Goal: Transaction & Acquisition: Purchase product/service

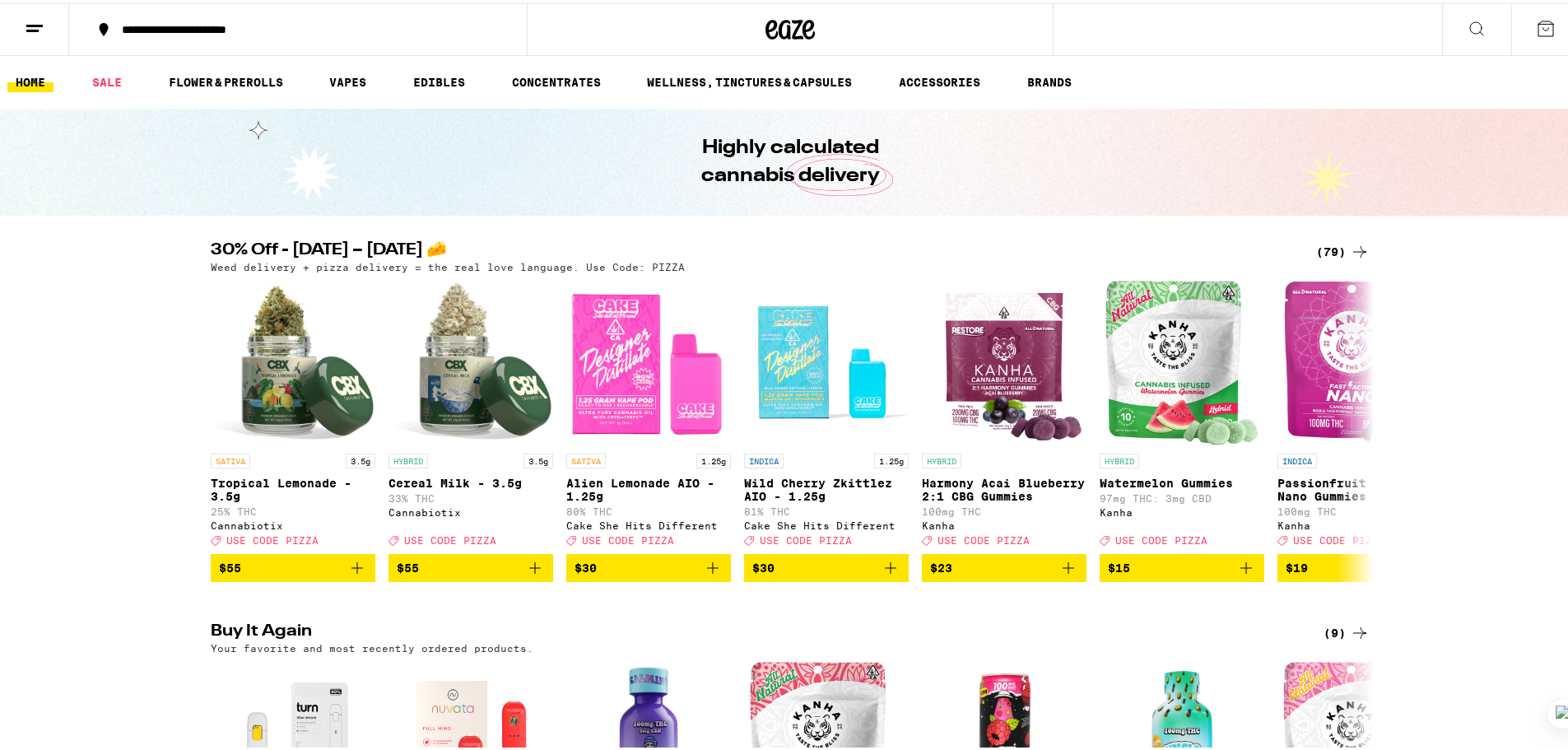
click at [1353, 248] on icon at bounding box center [1359, 249] width 20 height 20
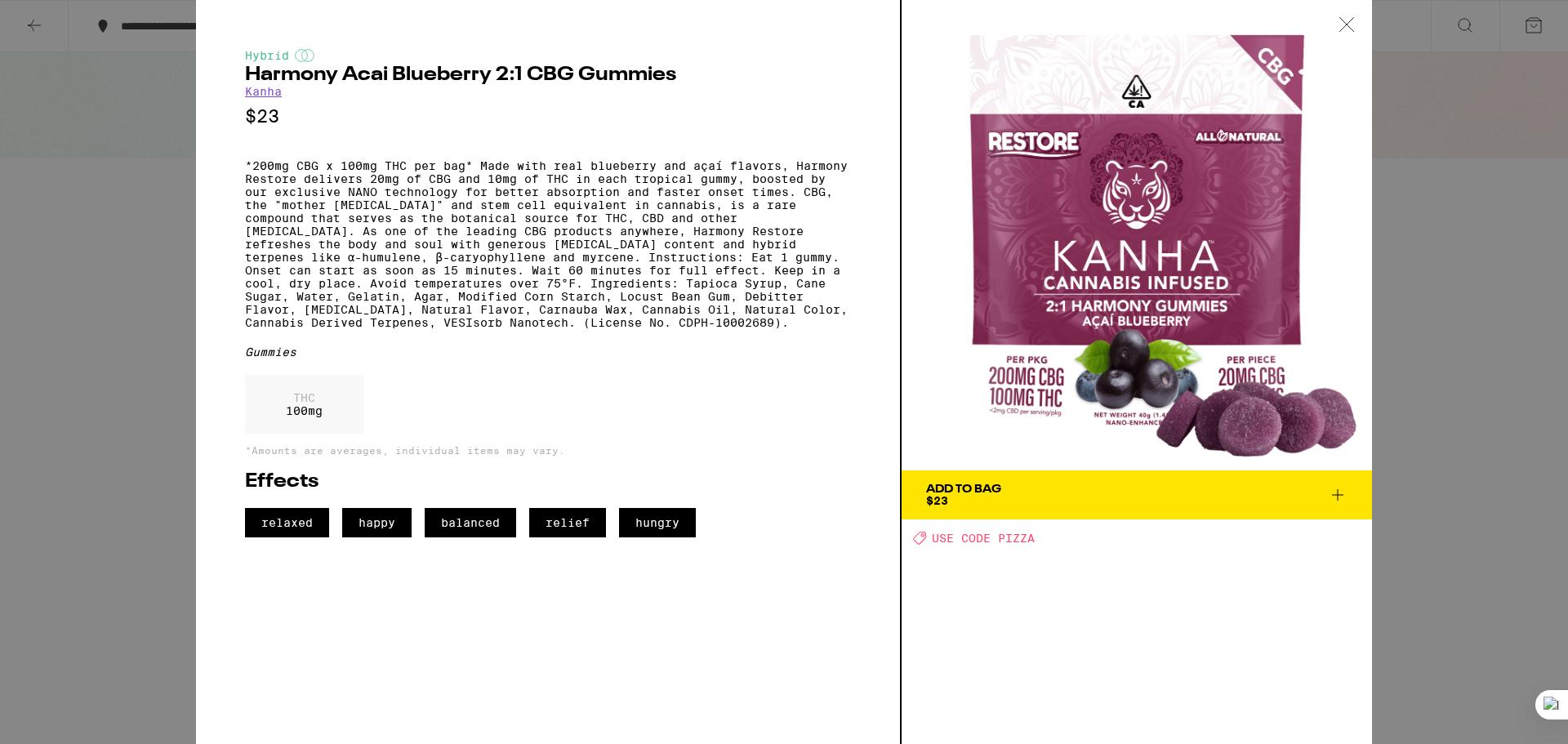
click at [1349, 26] on icon at bounding box center [1346, 24] width 16 height 15
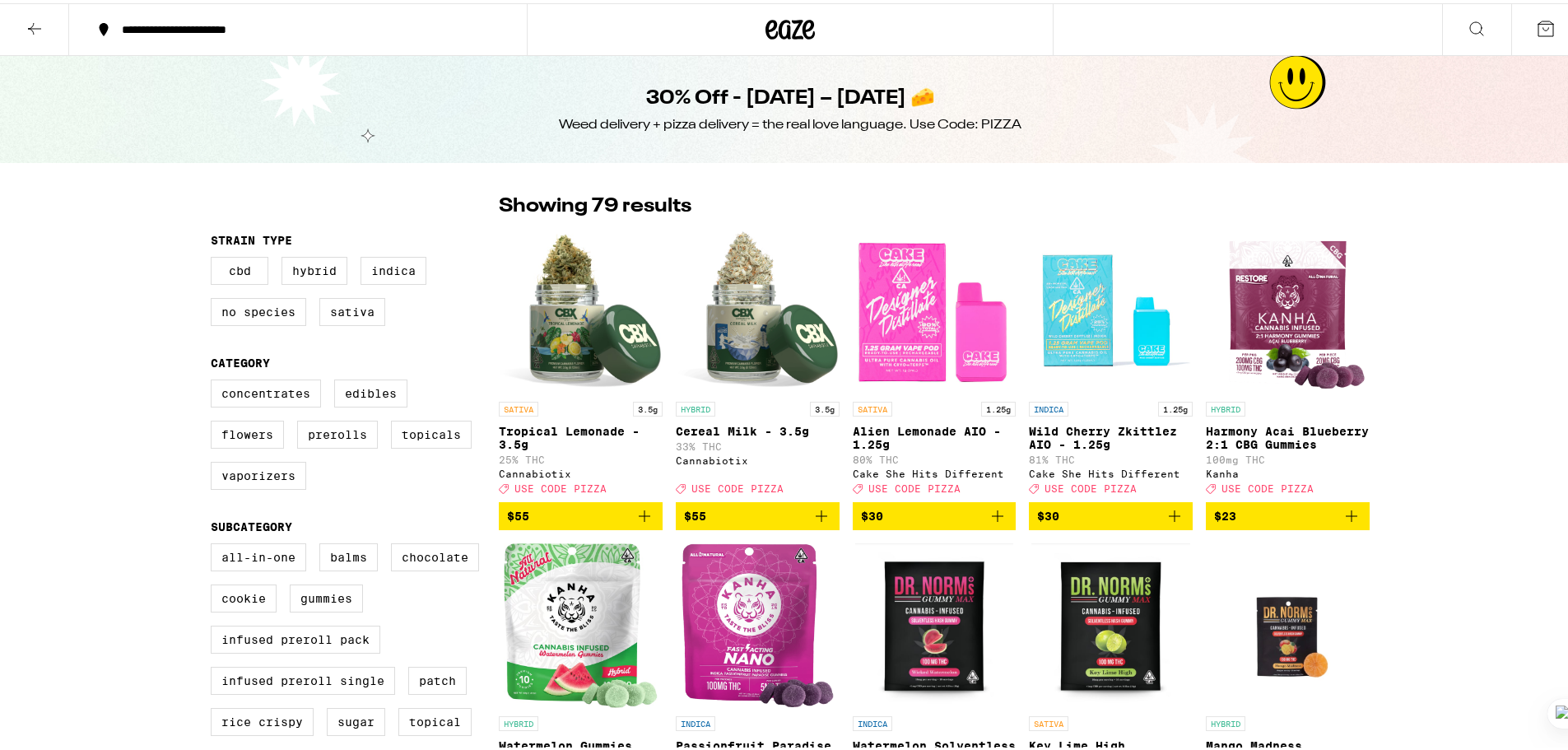
click at [28, 19] on icon at bounding box center [34, 25] width 20 height 20
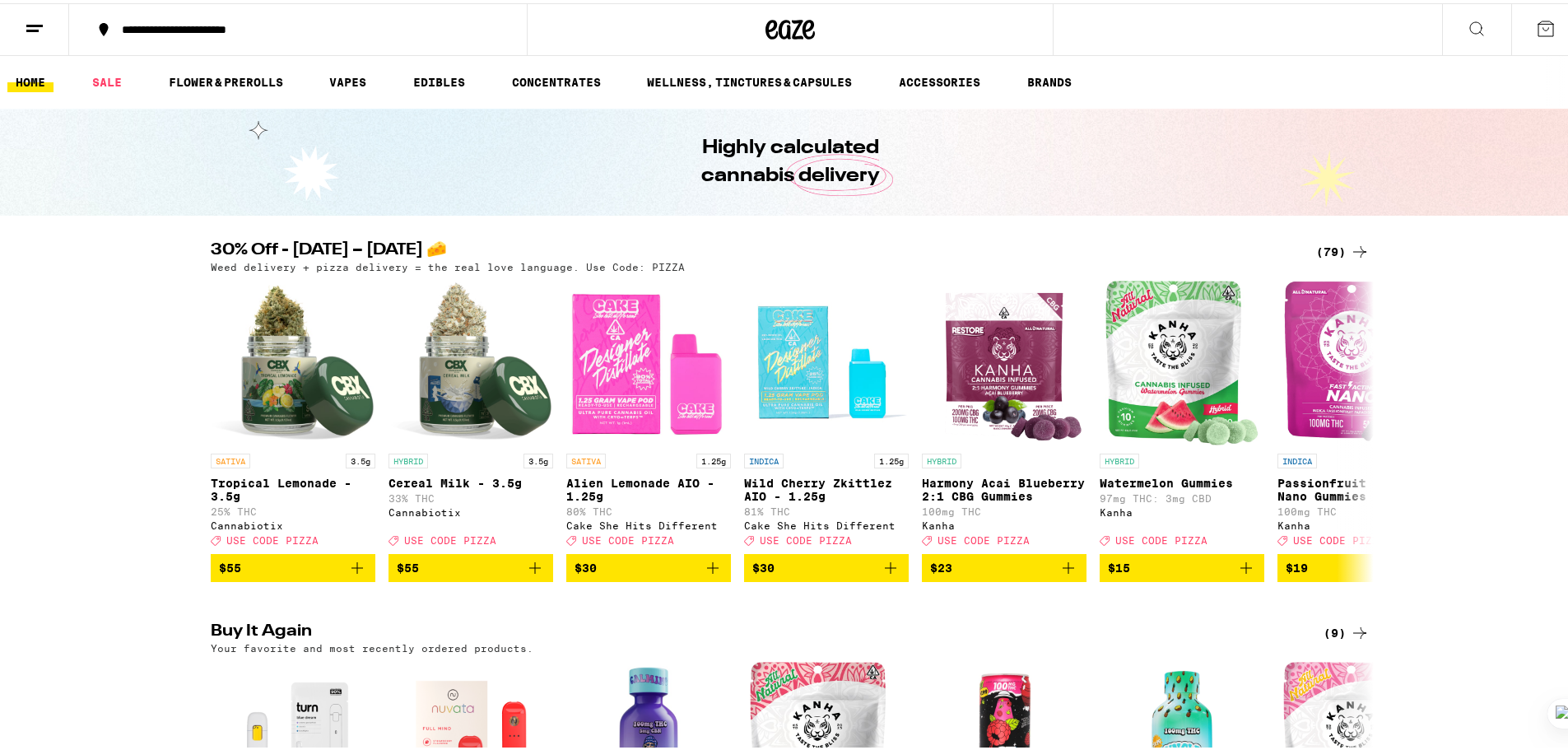
click at [1351, 247] on icon at bounding box center [1359, 249] width 20 height 20
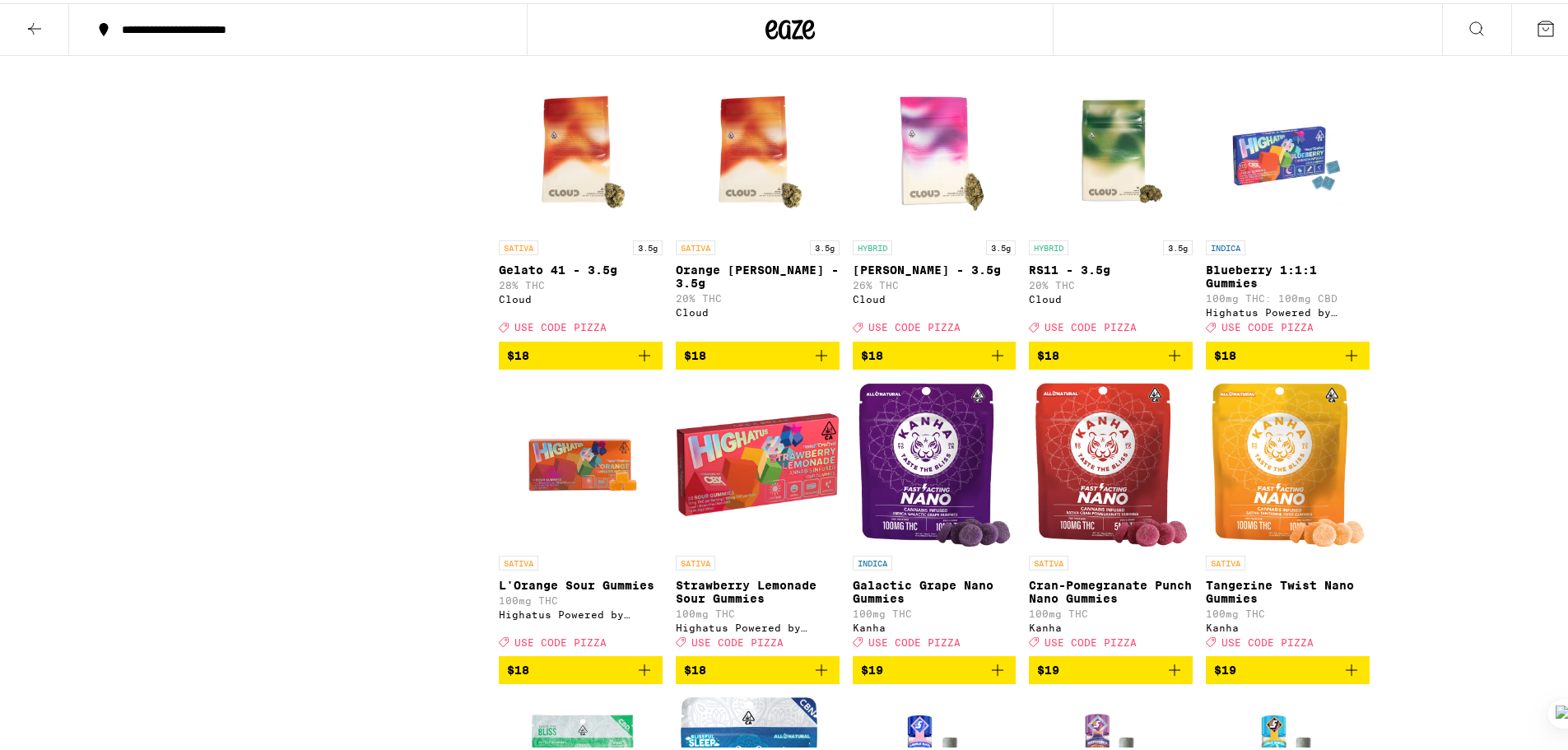
scroll to position [1729, 0]
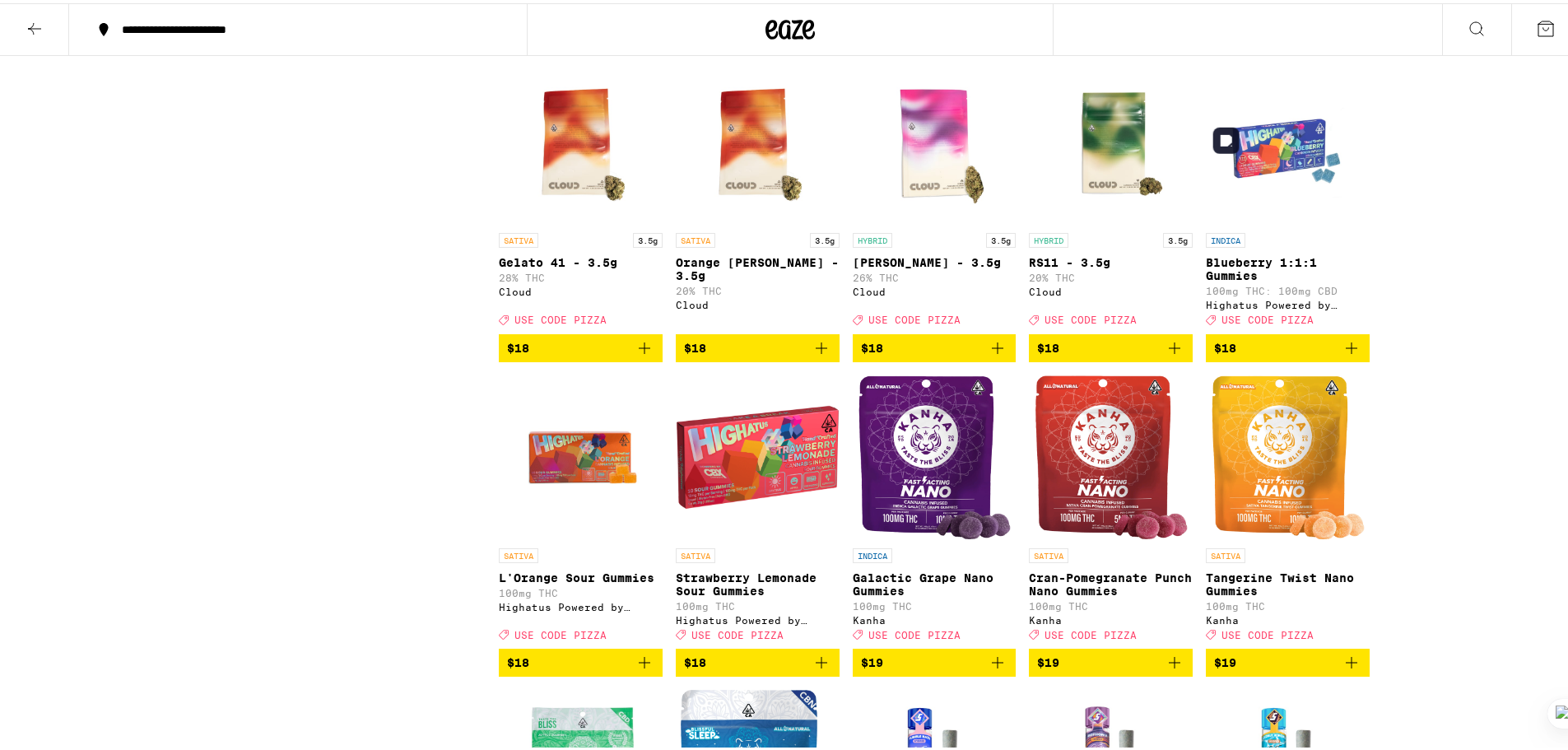
click at [1264, 197] on img "Open page for Blueberry 1:1:1 Gummies from Highatus Powered by Cannabiotix" at bounding box center [1288, 138] width 164 height 164
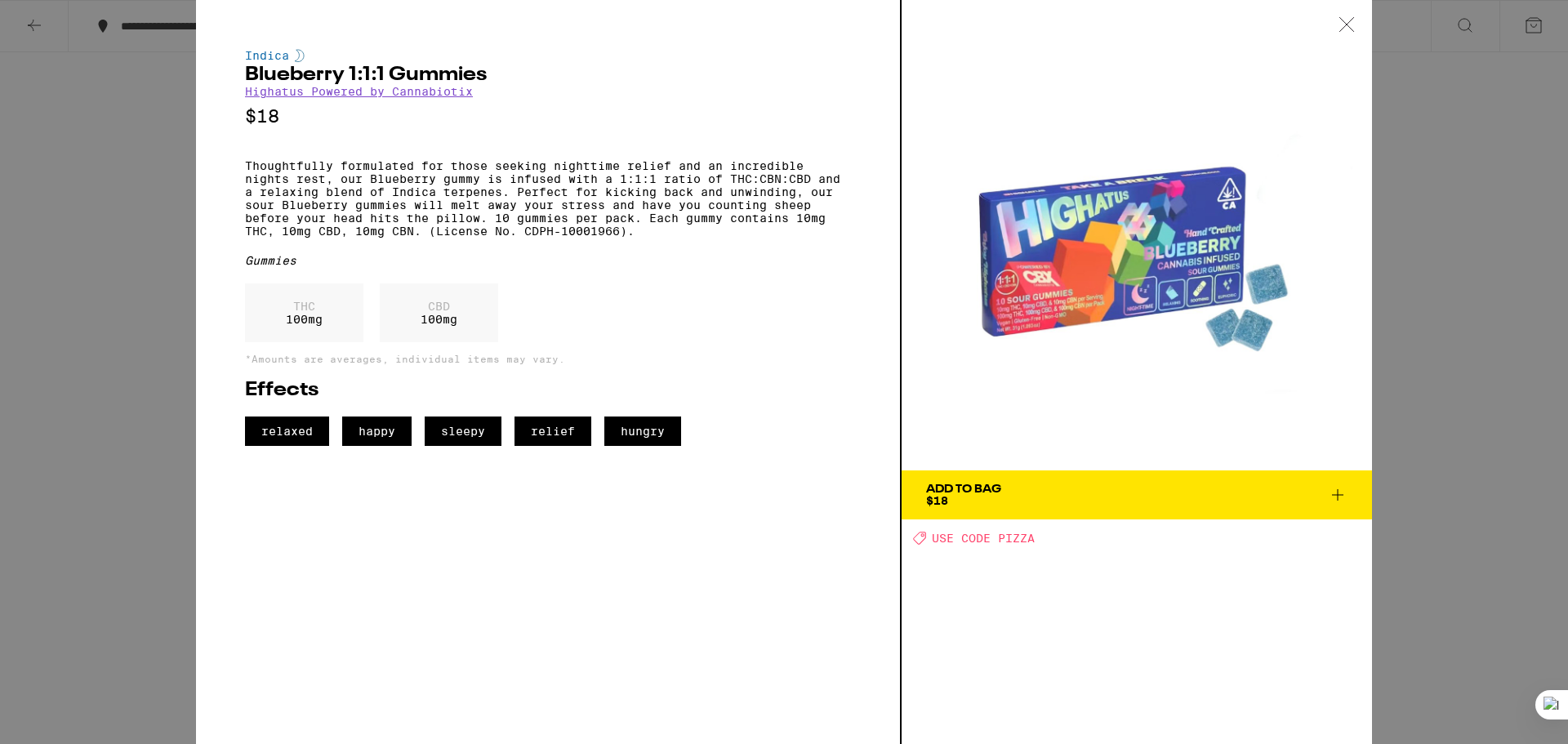
click at [1344, 19] on icon at bounding box center [1346, 24] width 16 height 15
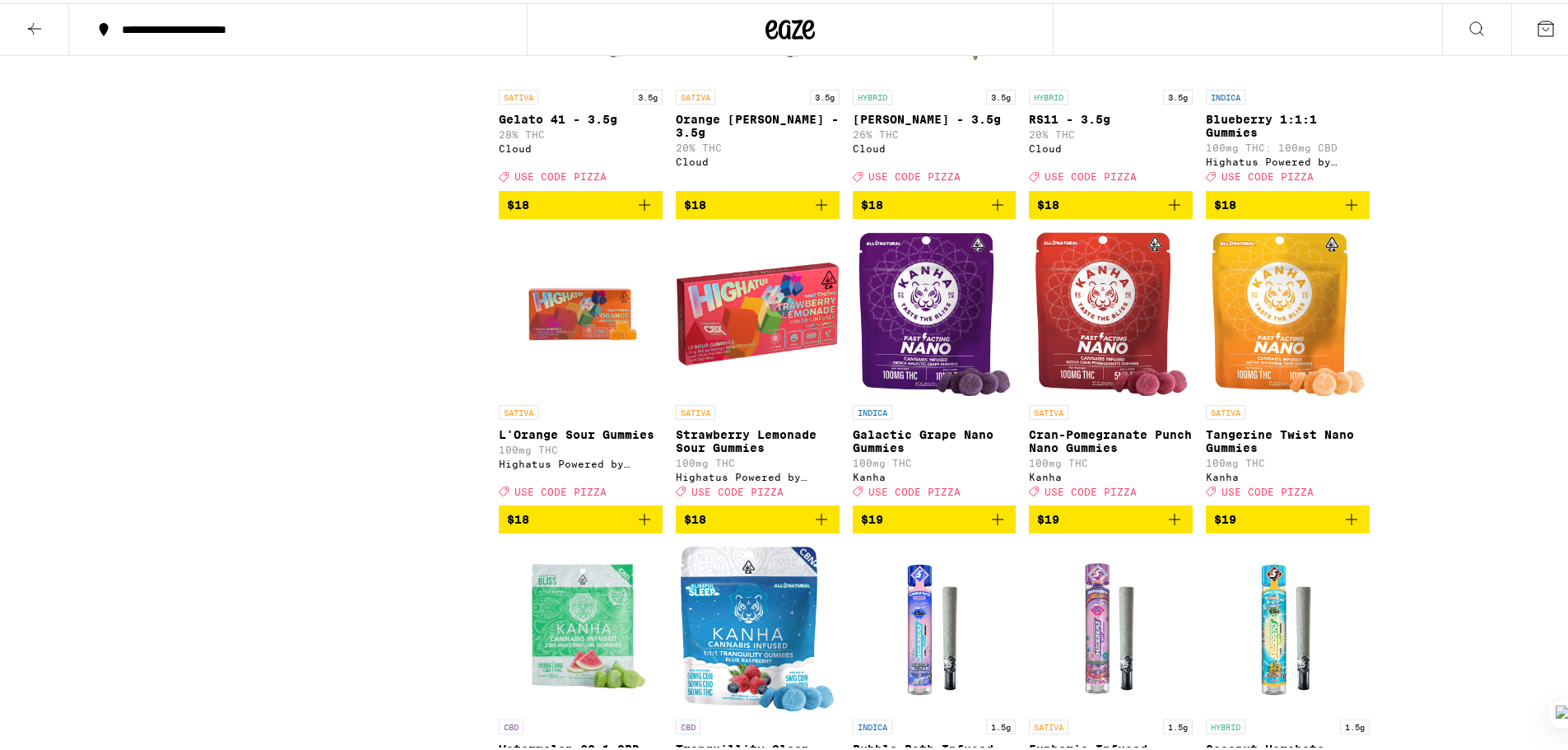
scroll to position [1894, 0]
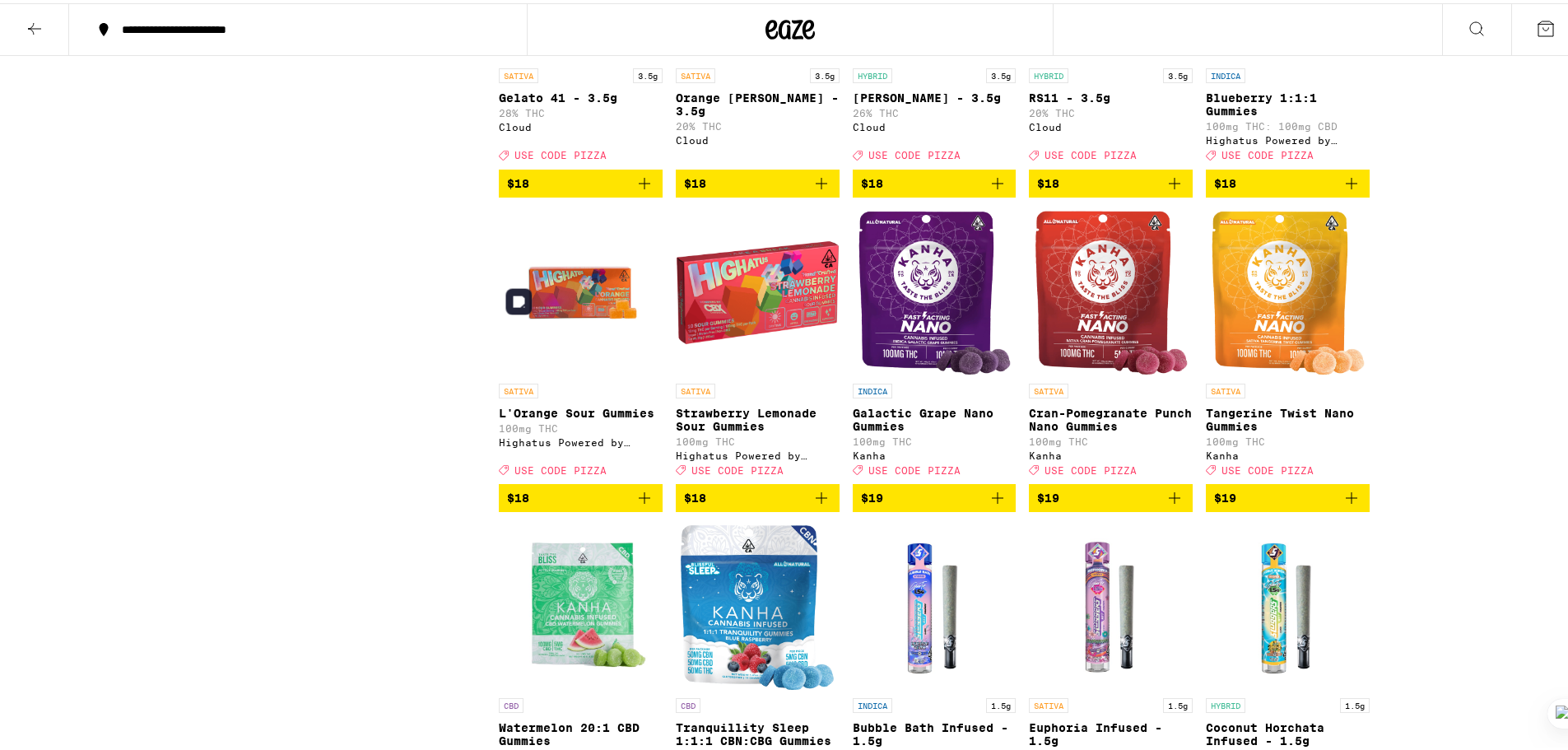
click at [596, 365] on img "Open page for L'Orange Sour Gummies from Highatus Powered by Cannabiotix" at bounding box center [580, 289] width 164 height 164
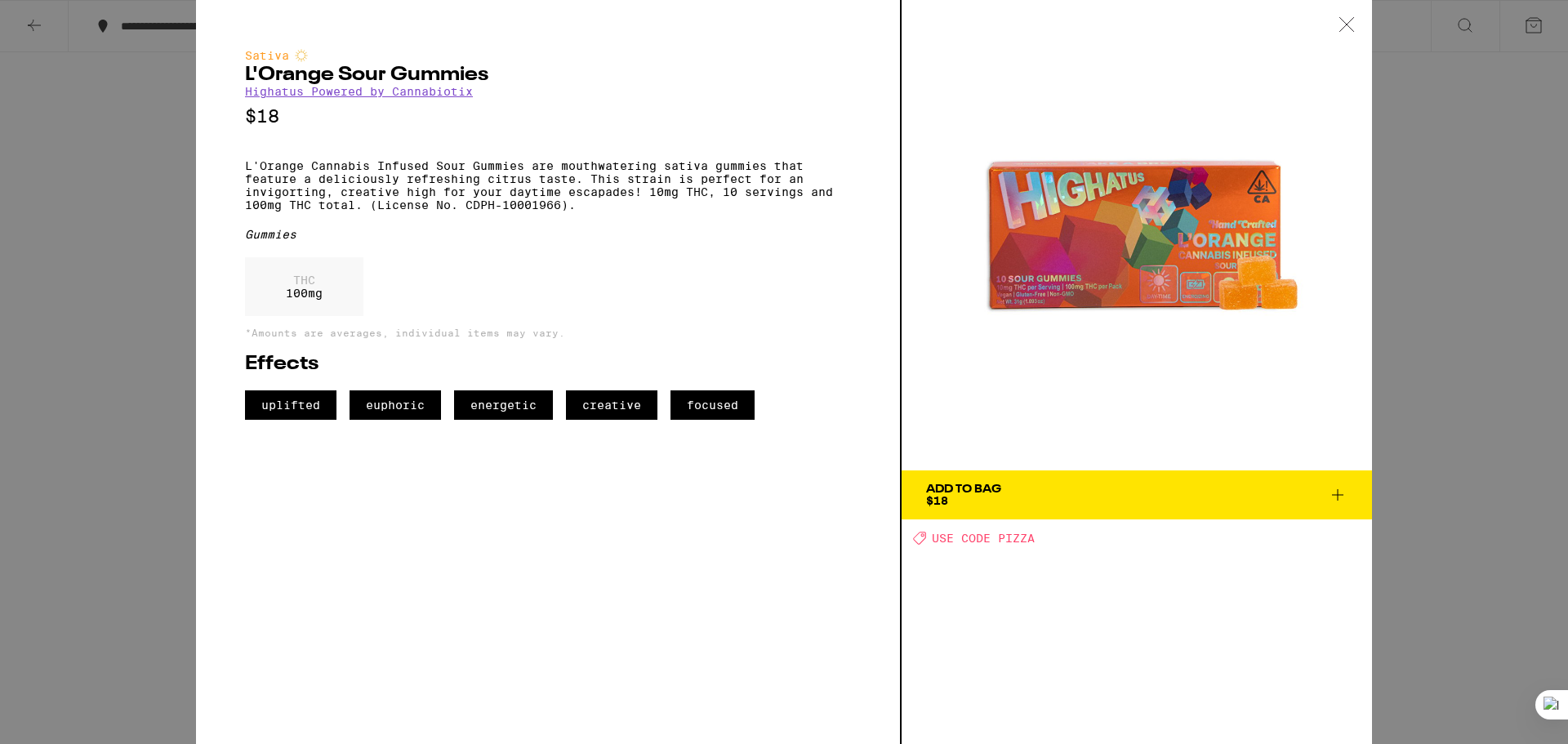
click at [1333, 488] on icon at bounding box center [1338, 495] width 20 height 20
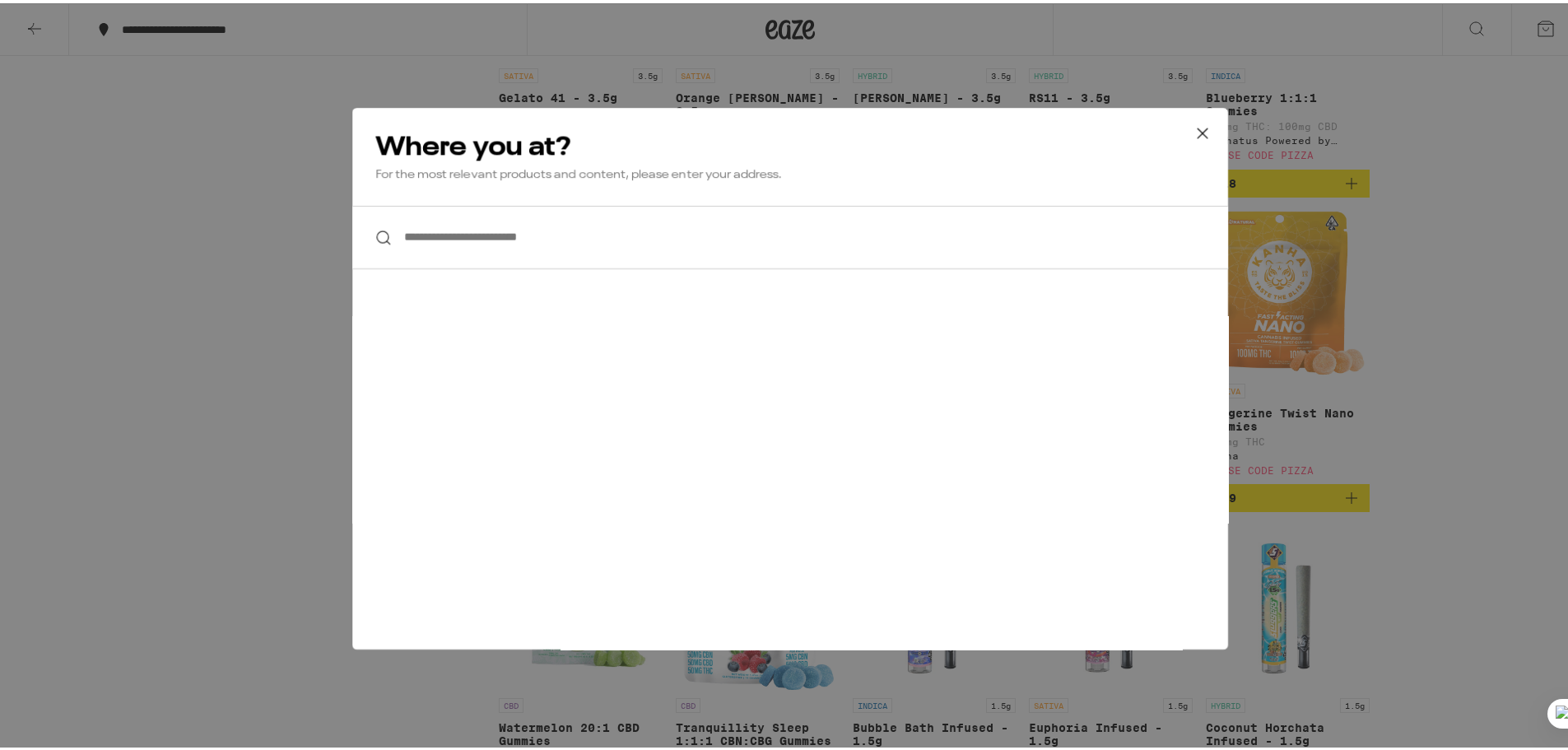
click at [585, 233] on input "**********" at bounding box center [790, 235] width 876 height 64
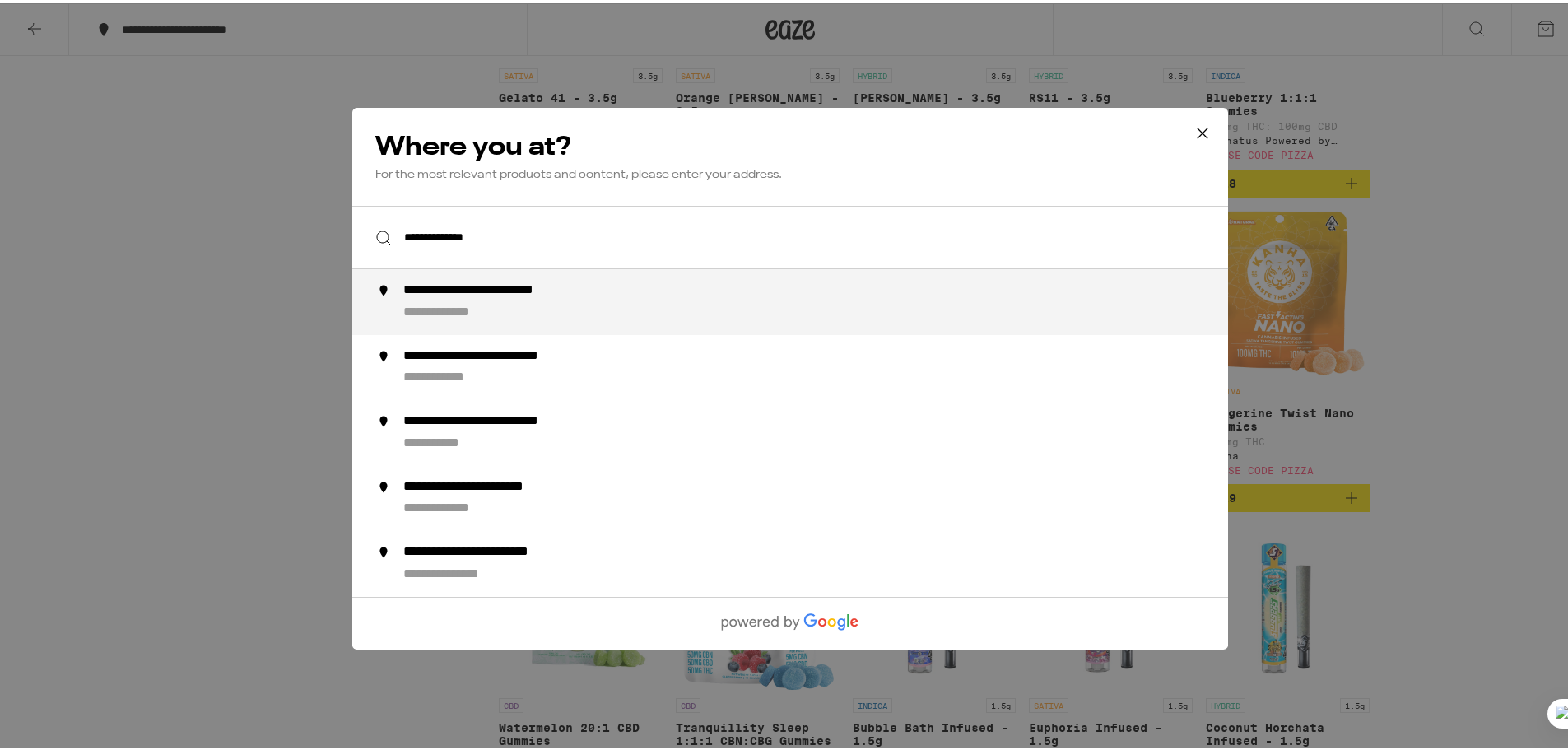
click at [578, 295] on div "**********" at bounding box center [514, 288] width 222 height 17
type input "**********"
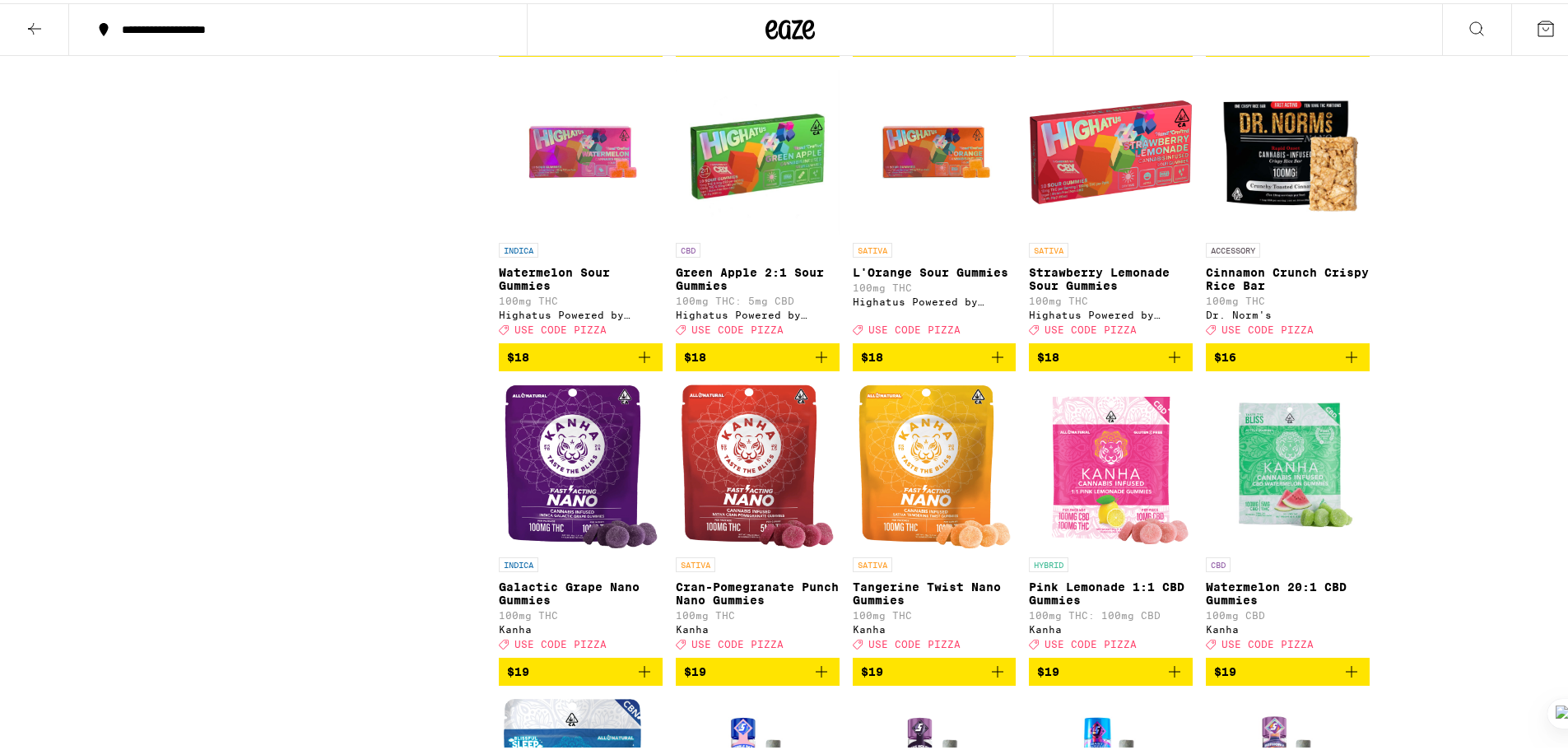
scroll to position [2388, 0]
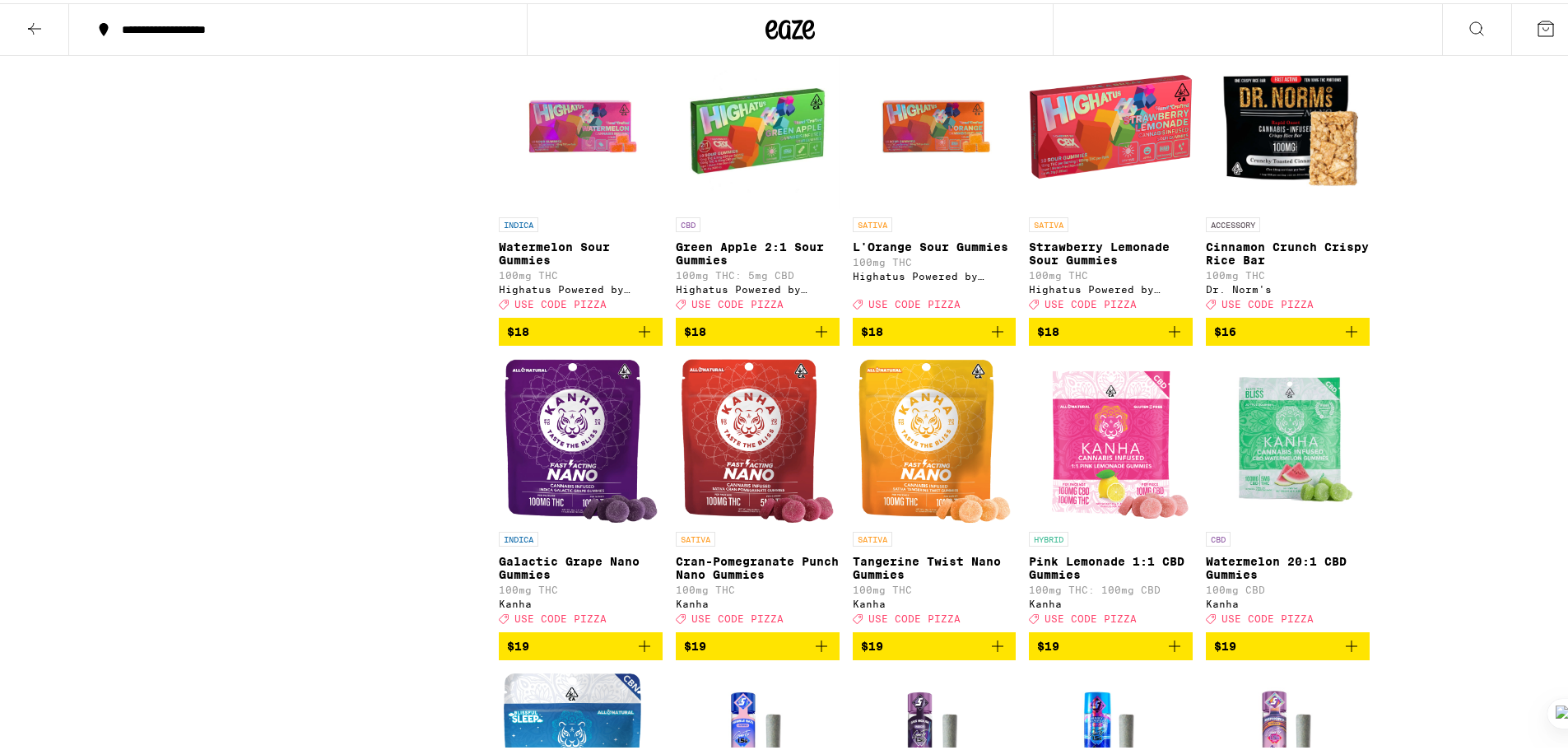
click at [1168, 335] on icon "Add to bag" at bounding box center [1173, 328] width 11 height 11
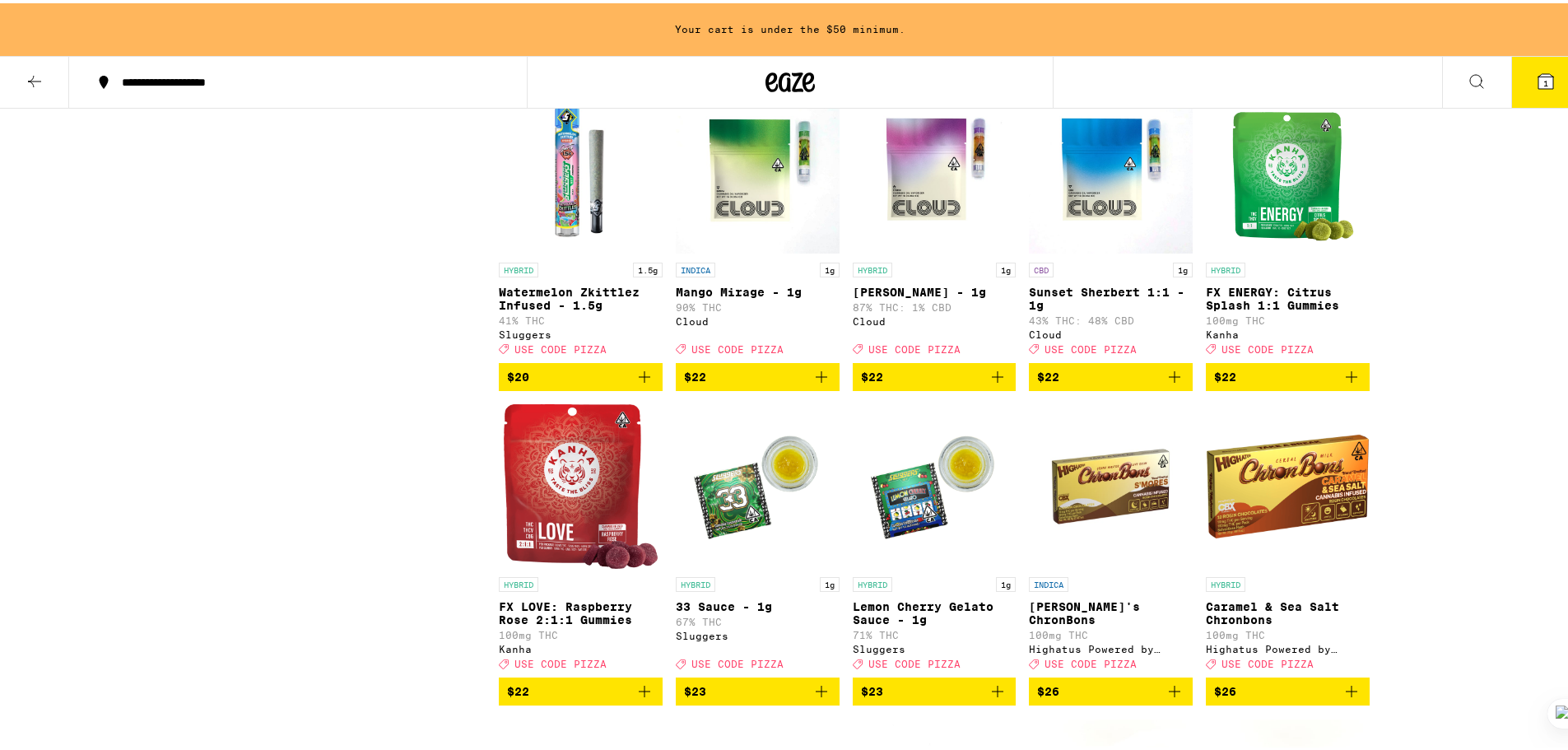
scroll to position [3428, 0]
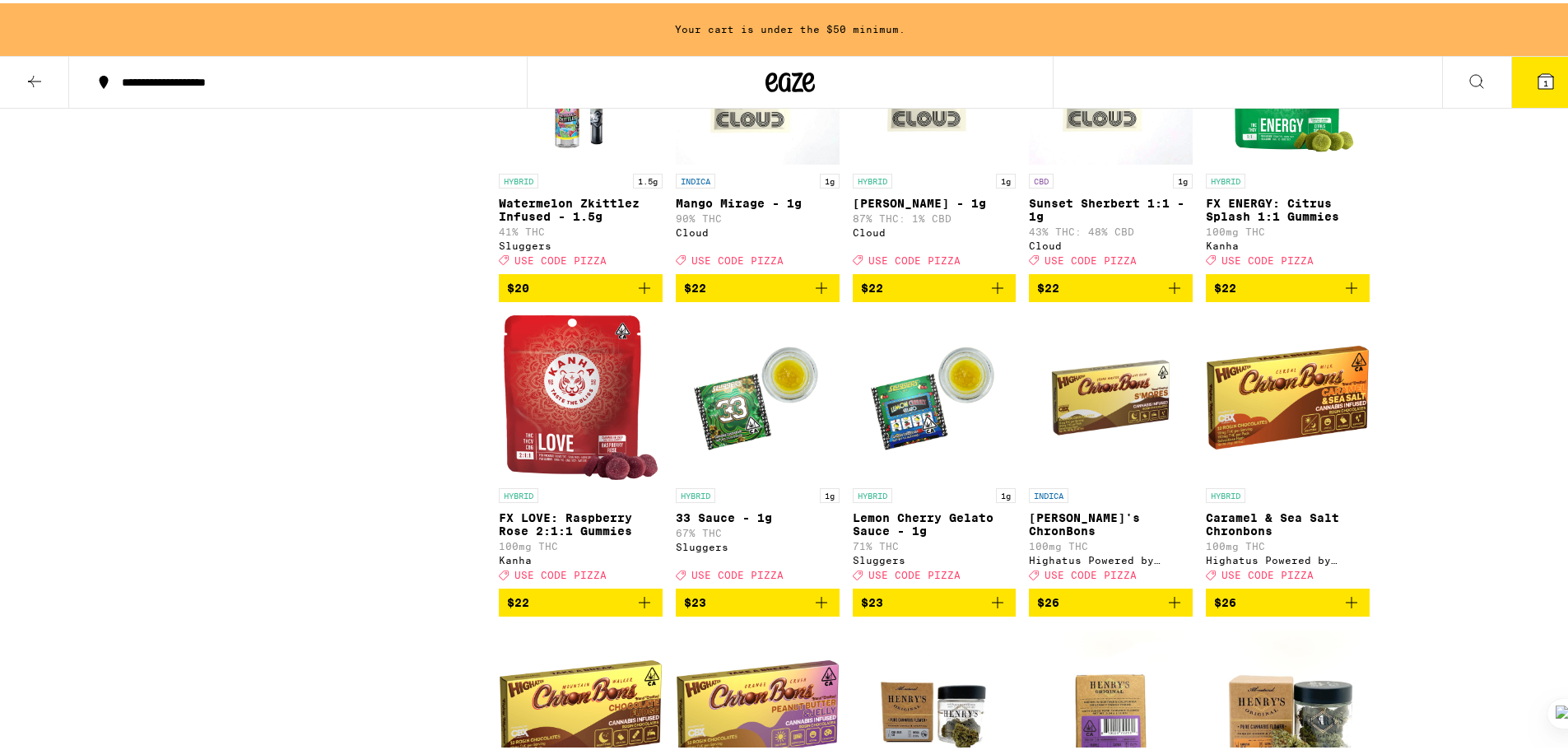
click at [1347, 295] on icon "Add to bag" at bounding box center [1351, 285] width 20 height 20
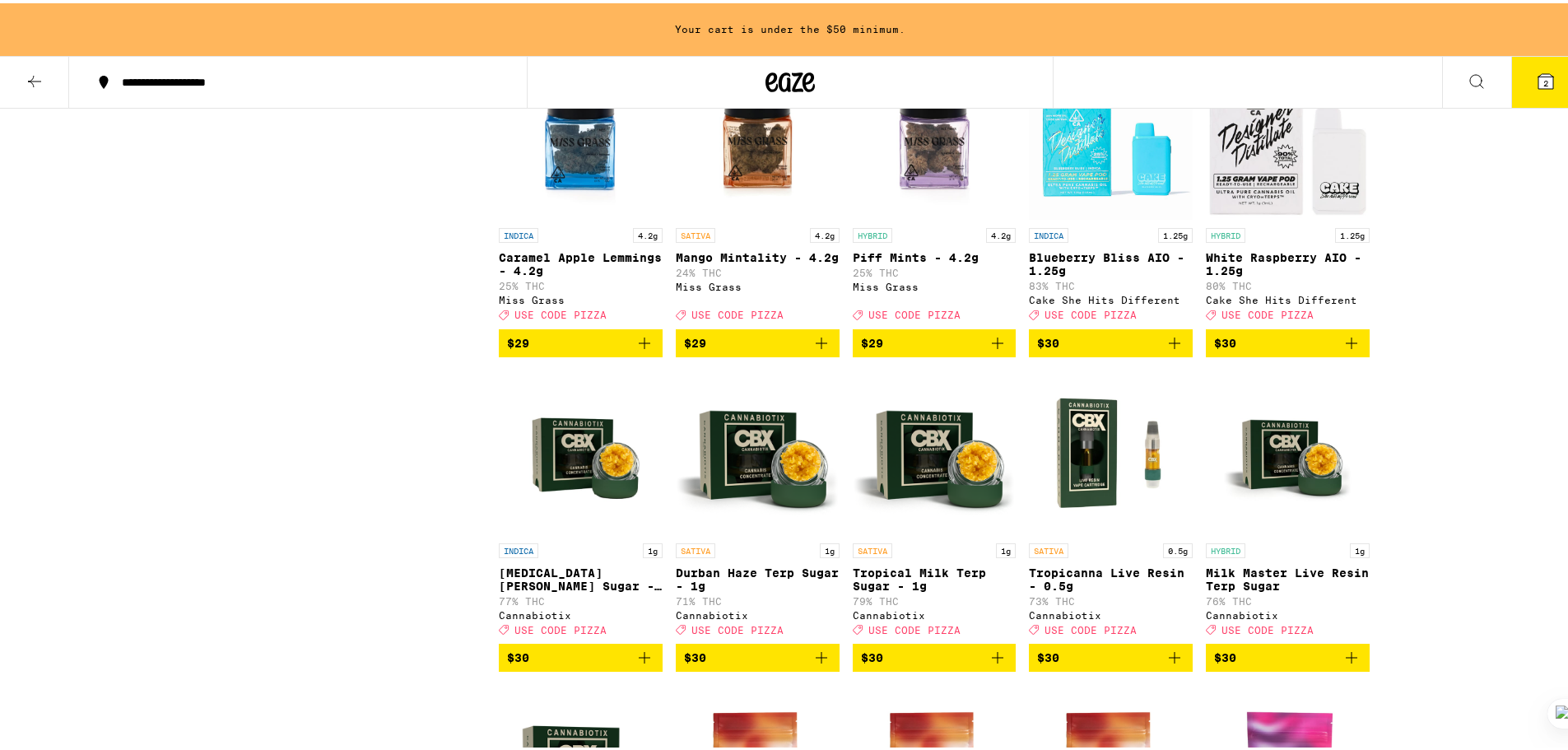
scroll to position [4334, 0]
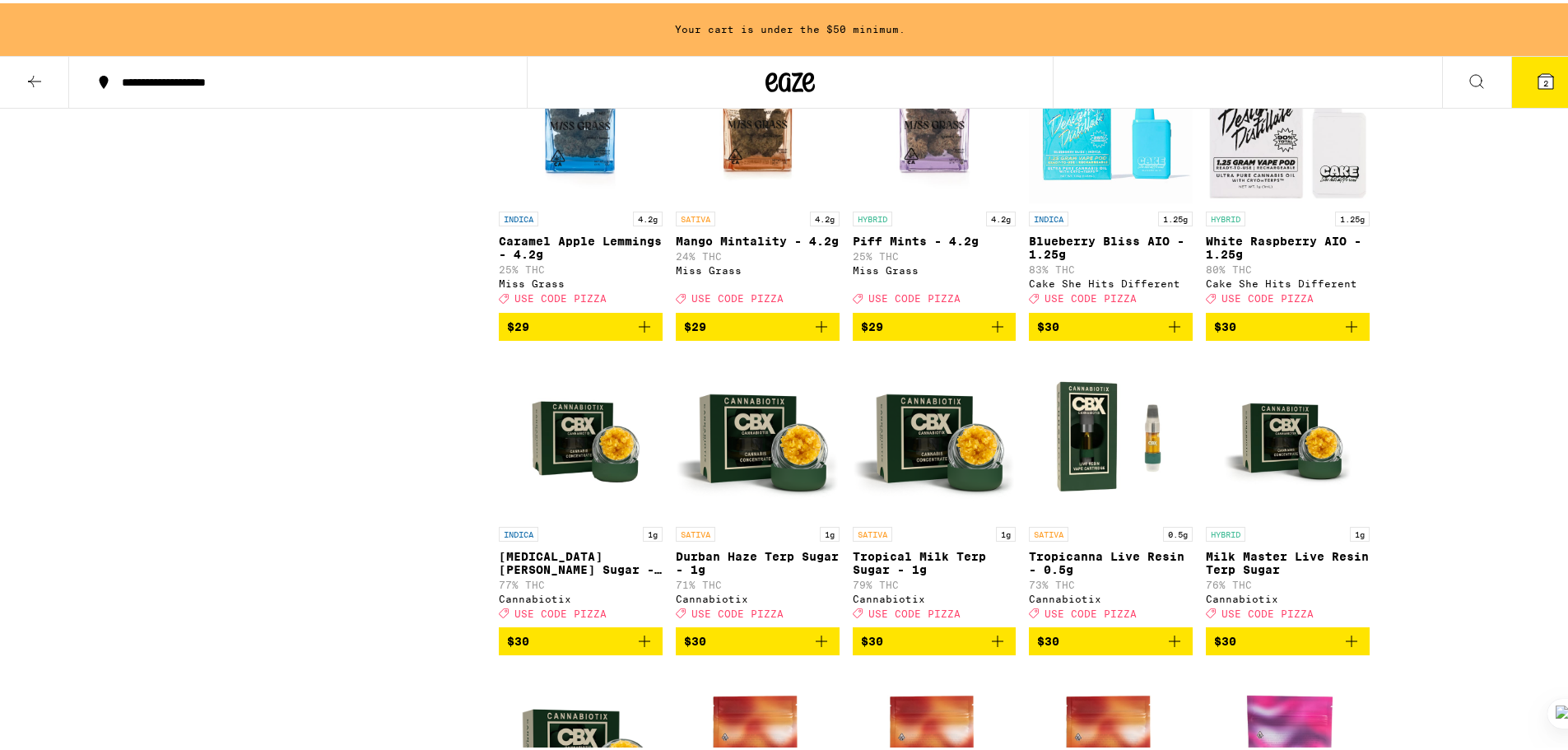
click at [1347, 334] on icon "Add to bag" at bounding box center [1351, 323] width 20 height 20
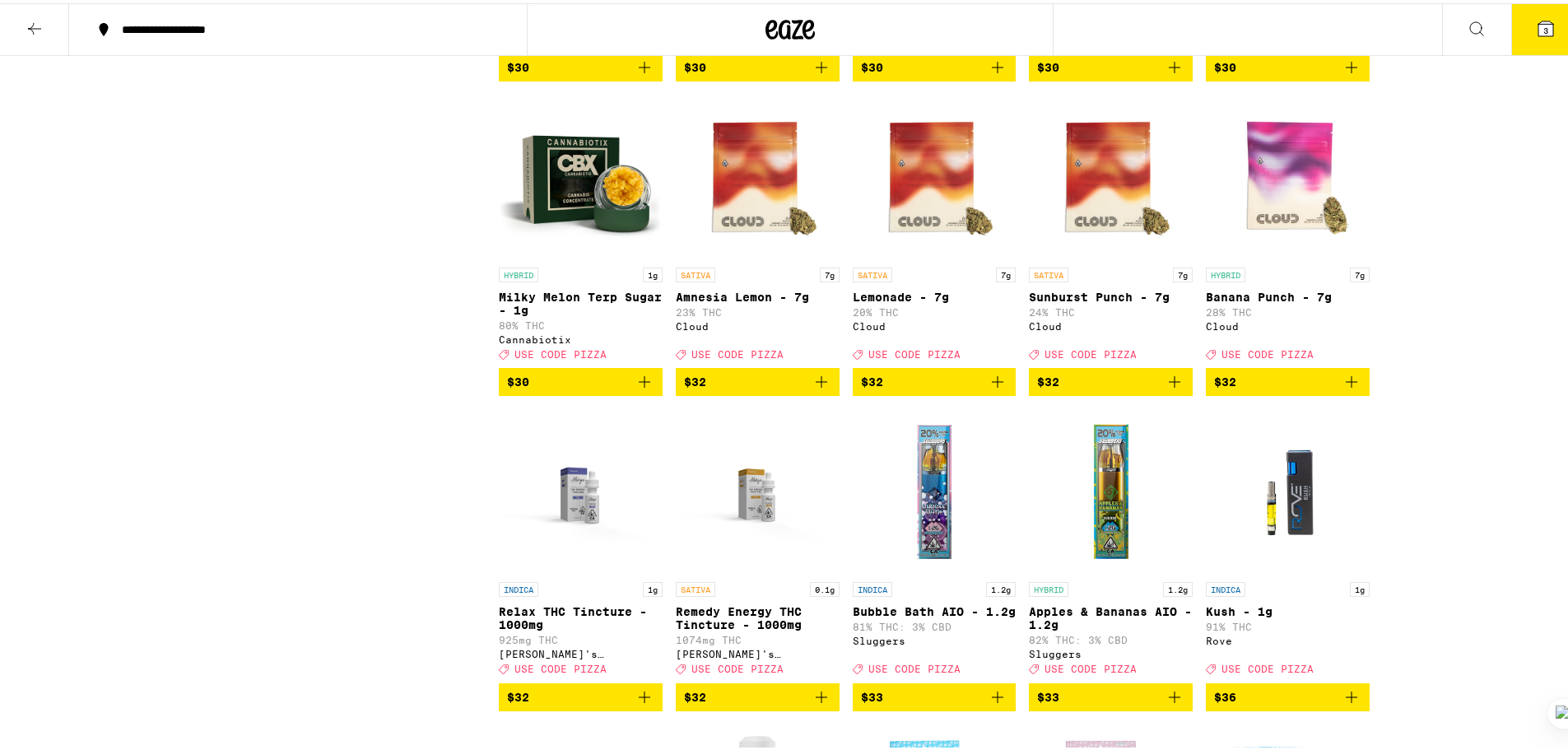
scroll to position [5099, 0]
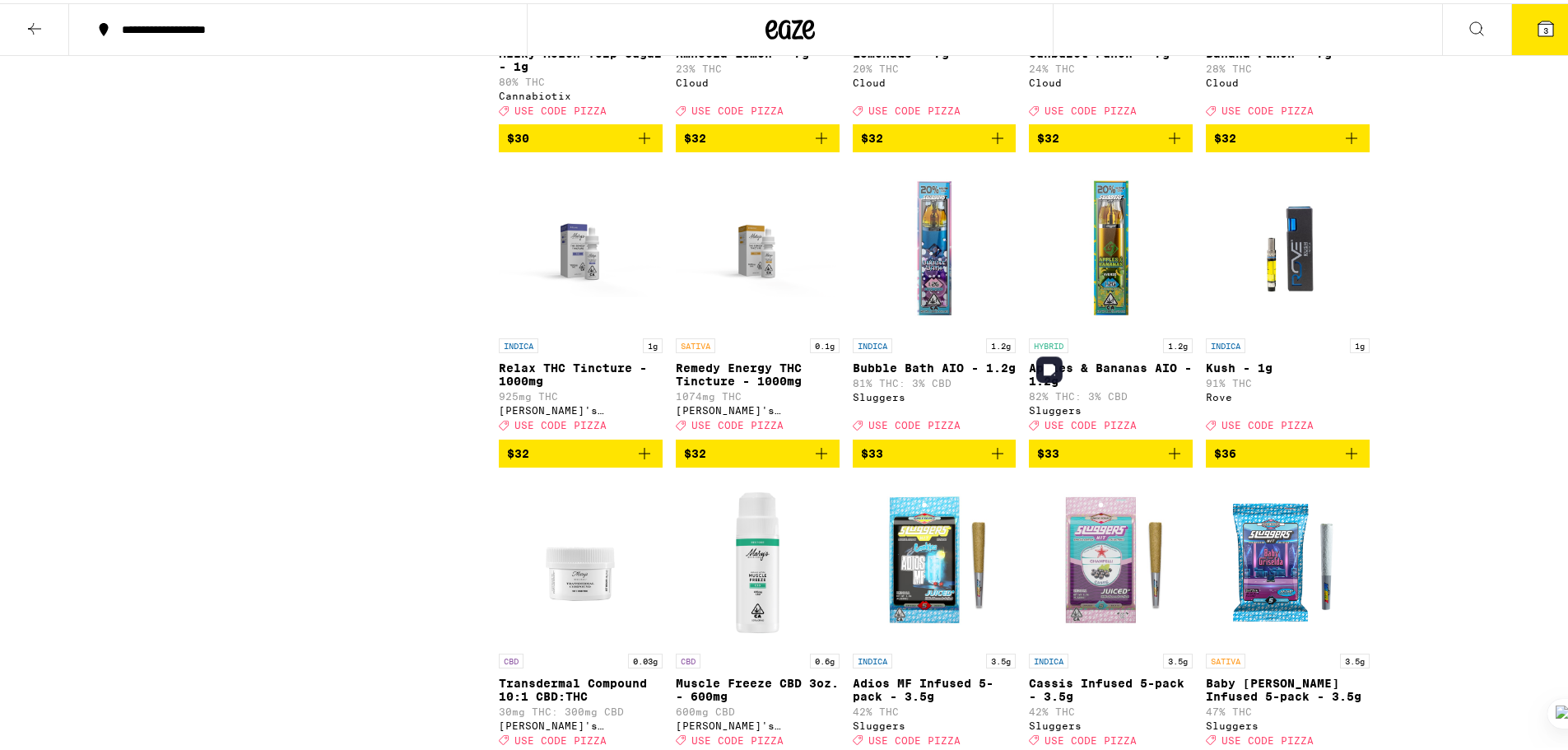
click at [1138, 327] on img "Open page for Apples & Bananas AIO - 1.2g from Sluggers" at bounding box center [1111, 244] width 164 height 164
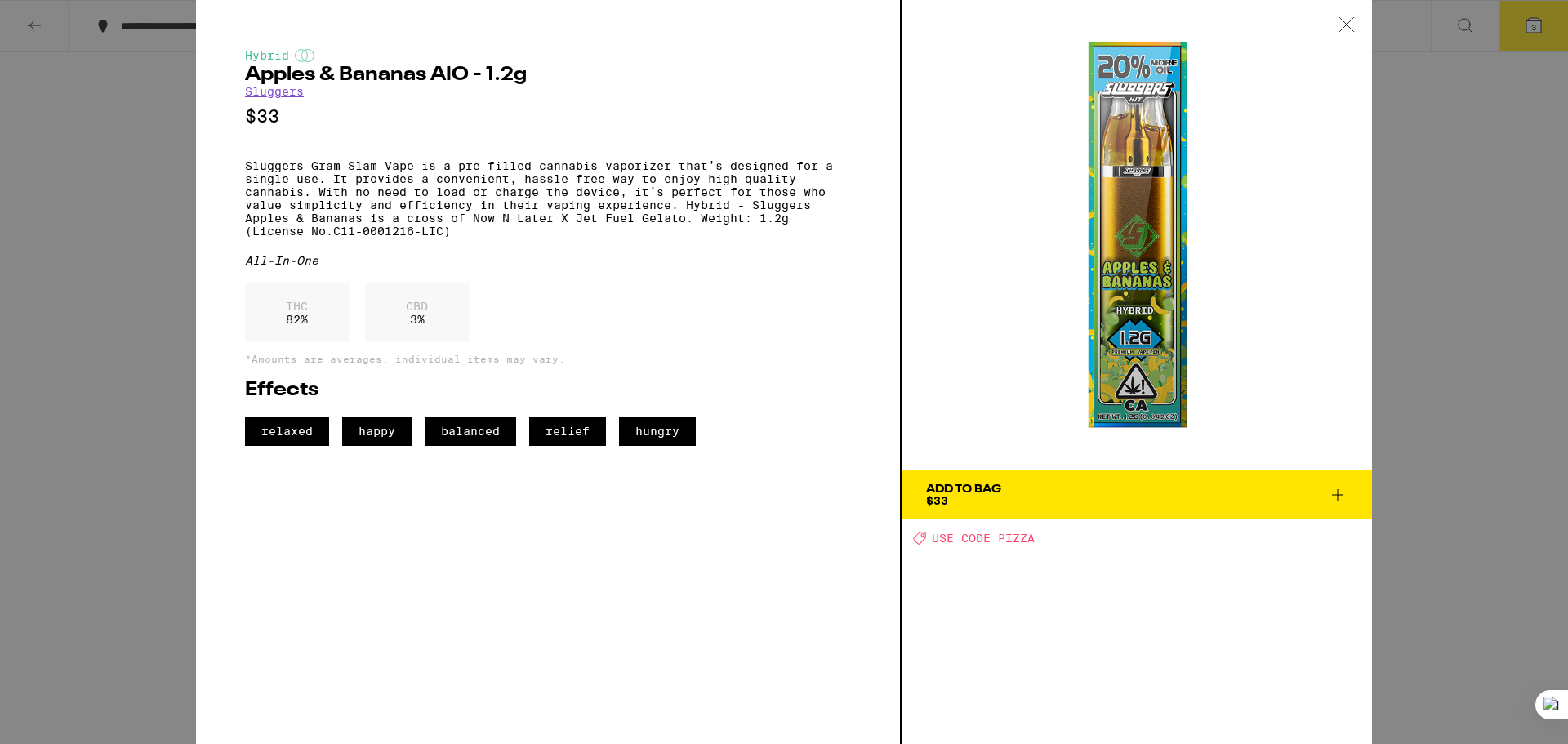
click at [1298, 508] on button "Add To Bag $33" at bounding box center [1136, 494] width 470 height 49
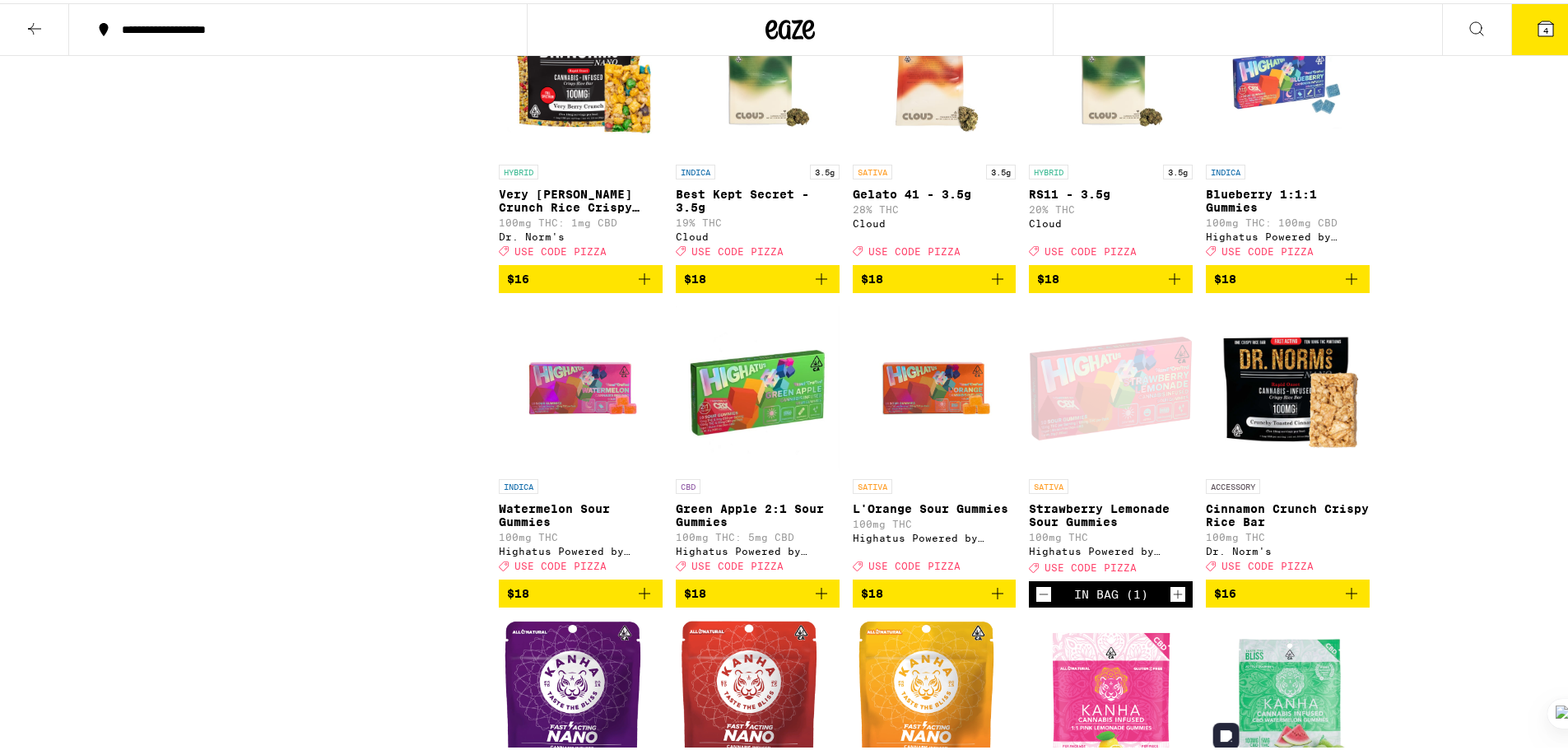
scroll to position [1805, 0]
